Goal: Task Accomplishment & Management: Manage account settings

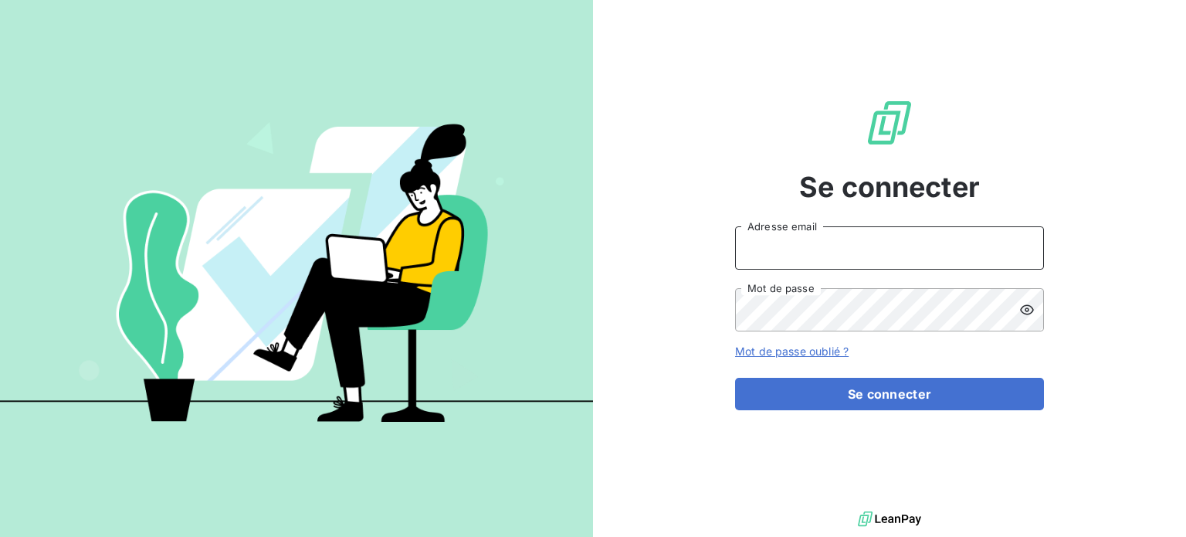
click at [788, 241] on input "Adresse email" at bounding box center [889, 247] width 309 height 43
type input "[PERSON_NAME][EMAIL_ADDRESS][PERSON_NAME][DOMAIN_NAME]"
click at [735, 378] on button "Se connecter" at bounding box center [889, 394] width 309 height 32
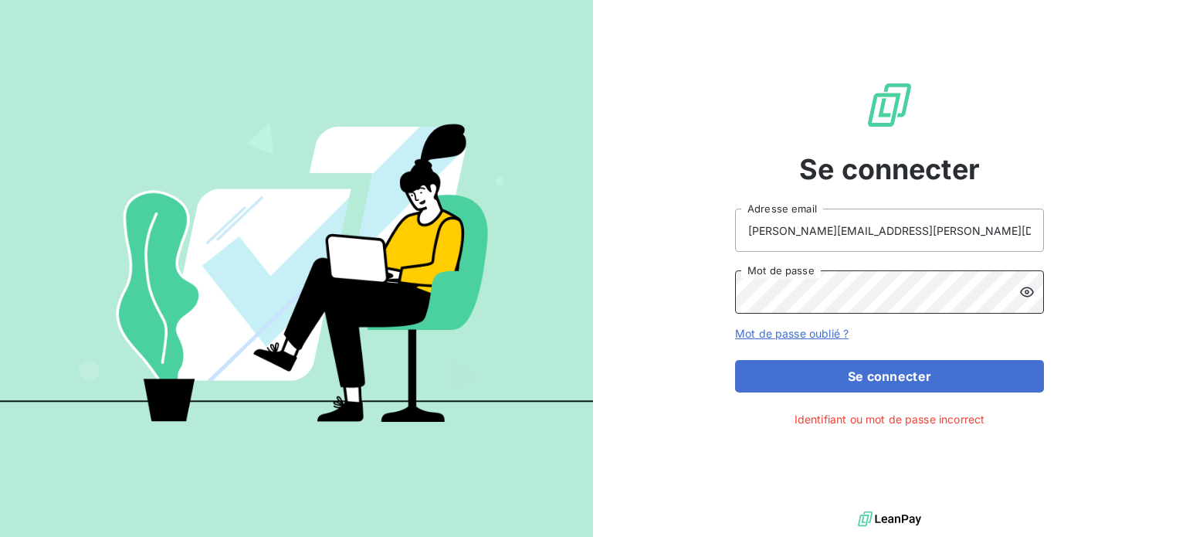
click at [735, 360] on button "Se connecter" at bounding box center [889, 376] width 309 height 32
